Goal: Complete application form: Complete application form

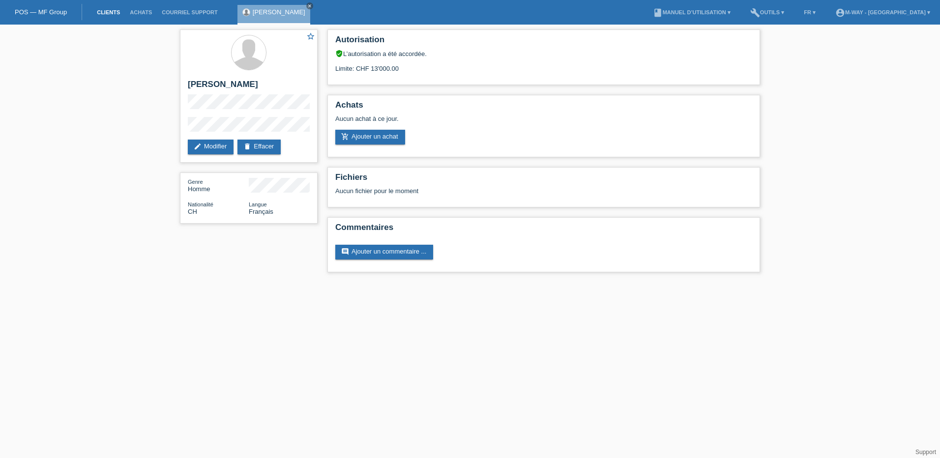
click at [106, 10] on link "Clients" at bounding box center [108, 12] width 33 height 6
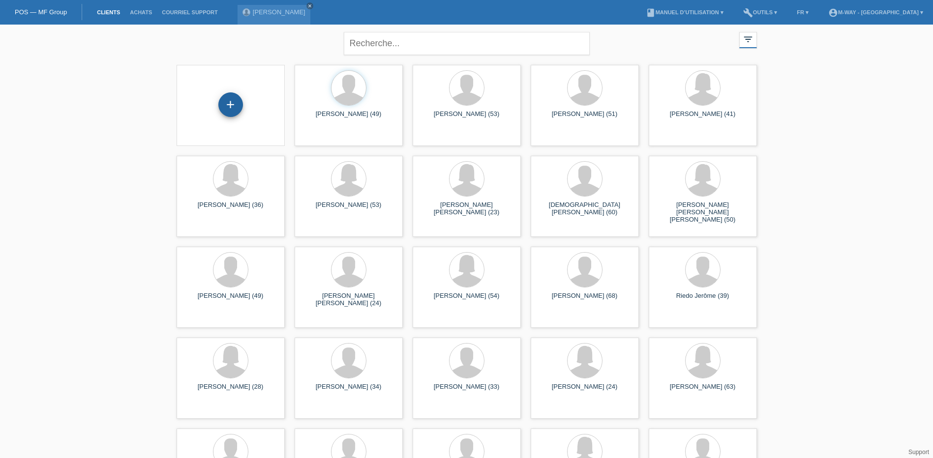
click at [229, 106] on div "+" at bounding box center [230, 104] width 25 height 25
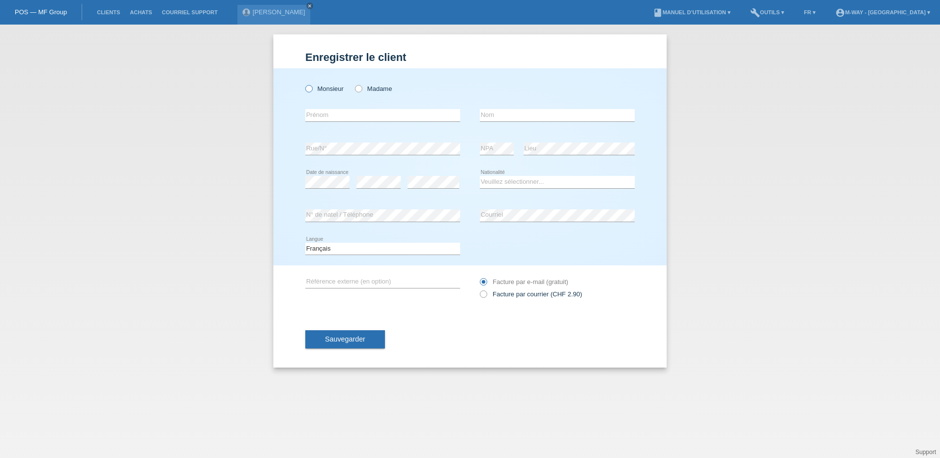
click at [304, 84] on icon at bounding box center [304, 84] width 0 height 0
click at [312, 89] on input "Monsieur" at bounding box center [308, 88] width 6 height 6
radio input "true"
click at [327, 115] on input "text" at bounding box center [382, 115] width 155 height 12
type input "Natanael"
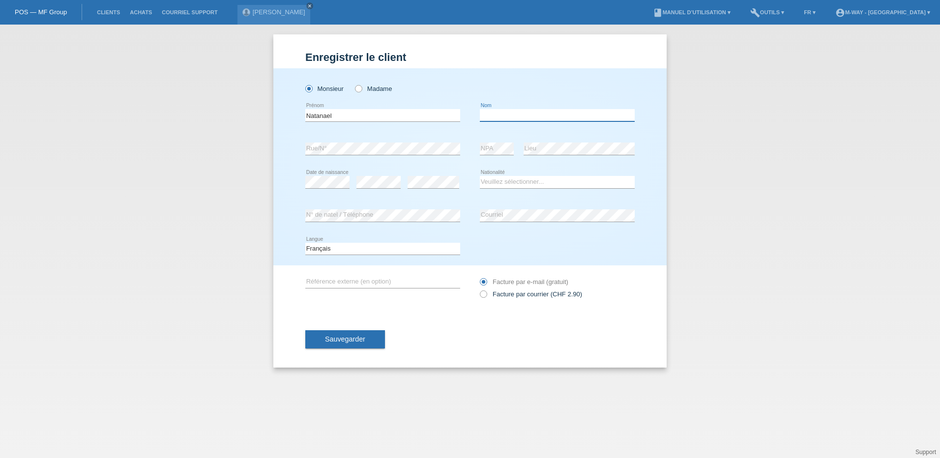
click at [509, 113] on input "text" at bounding box center [557, 115] width 155 height 12
type input "[PERSON_NAME] [PERSON_NAME]"
click at [529, 182] on select "Veuillez sélectionner... Suisse Allemagne Autriche Liechtenstein ------------ A…" at bounding box center [557, 182] width 155 height 12
select select "PT"
click at [480, 176] on select "Veuillez sélectionner... Suisse Allemagne Autriche Liechtenstein ------------ A…" at bounding box center [557, 182] width 155 height 12
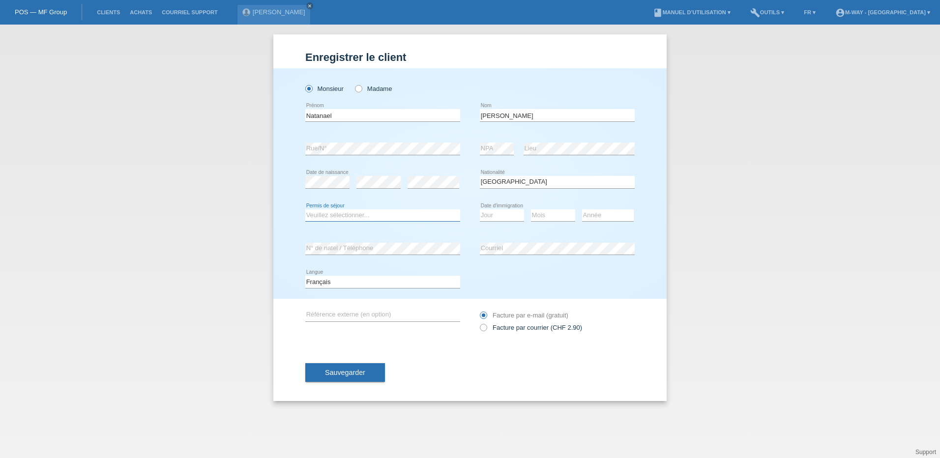
click at [355, 218] on select "Veuillez sélectionner... C B B - Statut de réfugié Autre" at bounding box center [382, 215] width 155 height 12
click at [358, 216] on select "Veuillez sélectionner... C B B - Statut de réfugié Autre" at bounding box center [382, 215] width 155 height 12
select select "C"
click at [305, 209] on select "Veuillez sélectionner... C B B - Statut de réfugié Autre" at bounding box center [382, 215] width 155 height 12
click at [500, 216] on select "Jour 01 02 03 04 05 06 07 08 09 10 11" at bounding box center [502, 215] width 44 height 12
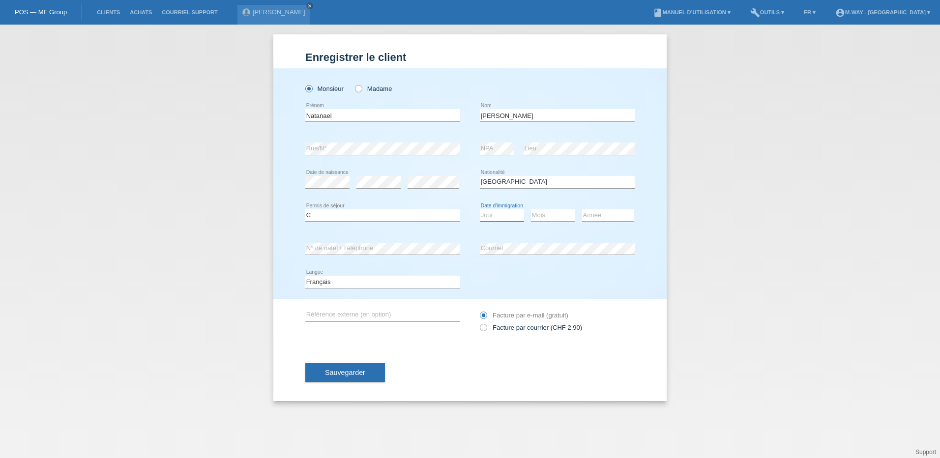
select select "29"
click at [546, 214] on select "Mois 01 02 03 04 05 06 07 08 09 10 11" at bounding box center [553, 215] width 44 height 12
select select "05"
click at [531, 209] on select "Mois 01 02 03 04 05 06 07 08 09 10 11" at bounding box center [553, 215] width 44 height 12
click at [614, 211] on select "Année 2025 2024 2023 2022 2021 2020 2019 2018 2017 2016 2015 2014 2013 2012 201…" at bounding box center [608, 215] width 52 height 12
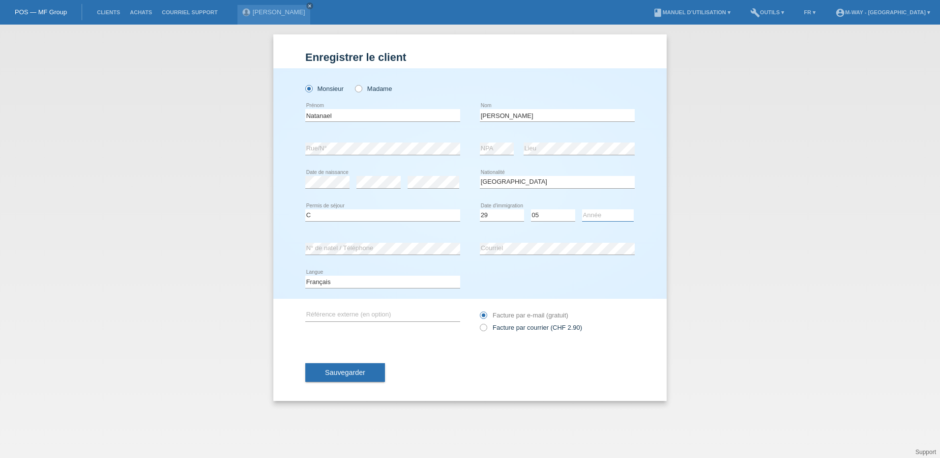
select select "2010"
click at [582, 209] on select "Année 2025 2024 2023 2022 2021 2020 2019 2018 2017 2016 2015 2014 2013 2012 201…" at bounding box center [608, 215] width 52 height 12
click at [357, 372] on span "Sauvegarder" at bounding box center [345, 373] width 40 height 8
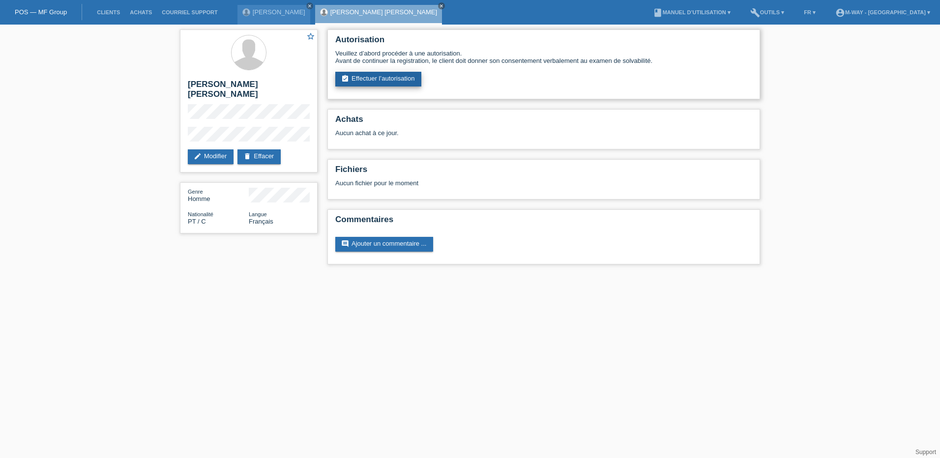
click at [381, 80] on link "assignment_turned_in Effectuer l’autorisation" at bounding box center [378, 79] width 86 height 15
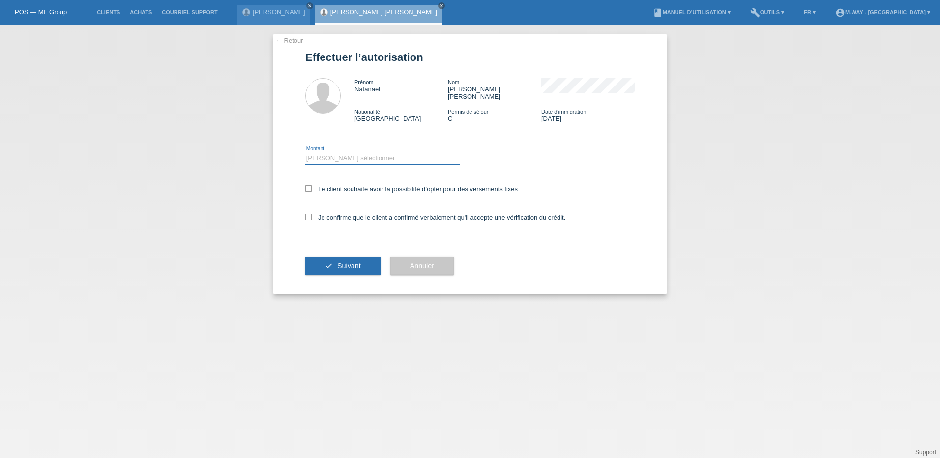
click at [333, 152] on select "Veuillez sélectionner CHF 1.00 - CHF 499.00 CHF 500.00 - CHF 1'999.00 CHF 2'000…" at bounding box center [382, 158] width 155 height 12
select select "3"
click at [305, 152] on select "Veuillez sélectionner CHF 1.00 - CHF 499.00 CHF 500.00 - CHF 1'999.00 CHF 2'000…" at bounding box center [382, 158] width 155 height 12
click at [309, 185] on icon at bounding box center [308, 188] width 6 height 6
click at [309, 185] on input "Le client souhaite avoir la possibilité d’opter pour des versements fixes" at bounding box center [308, 188] width 6 height 6
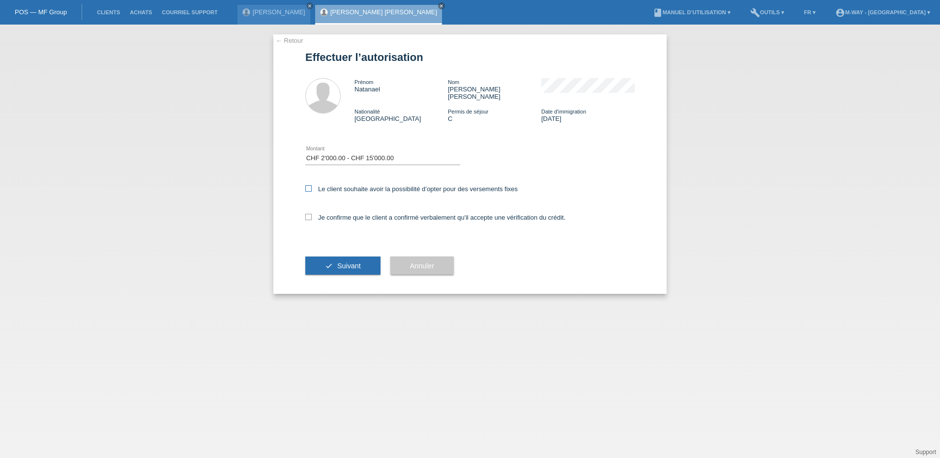
checkbox input "true"
click at [310, 214] on icon at bounding box center [308, 217] width 6 height 6
click at [310, 214] on input "Je confirme que le client a confirmé verbalement qu'il accepte une vérification…" at bounding box center [308, 217] width 6 height 6
checkbox input "true"
click at [349, 265] on button "check Suivant" at bounding box center [342, 266] width 75 height 19
